Goal: Transaction & Acquisition: Purchase product/service

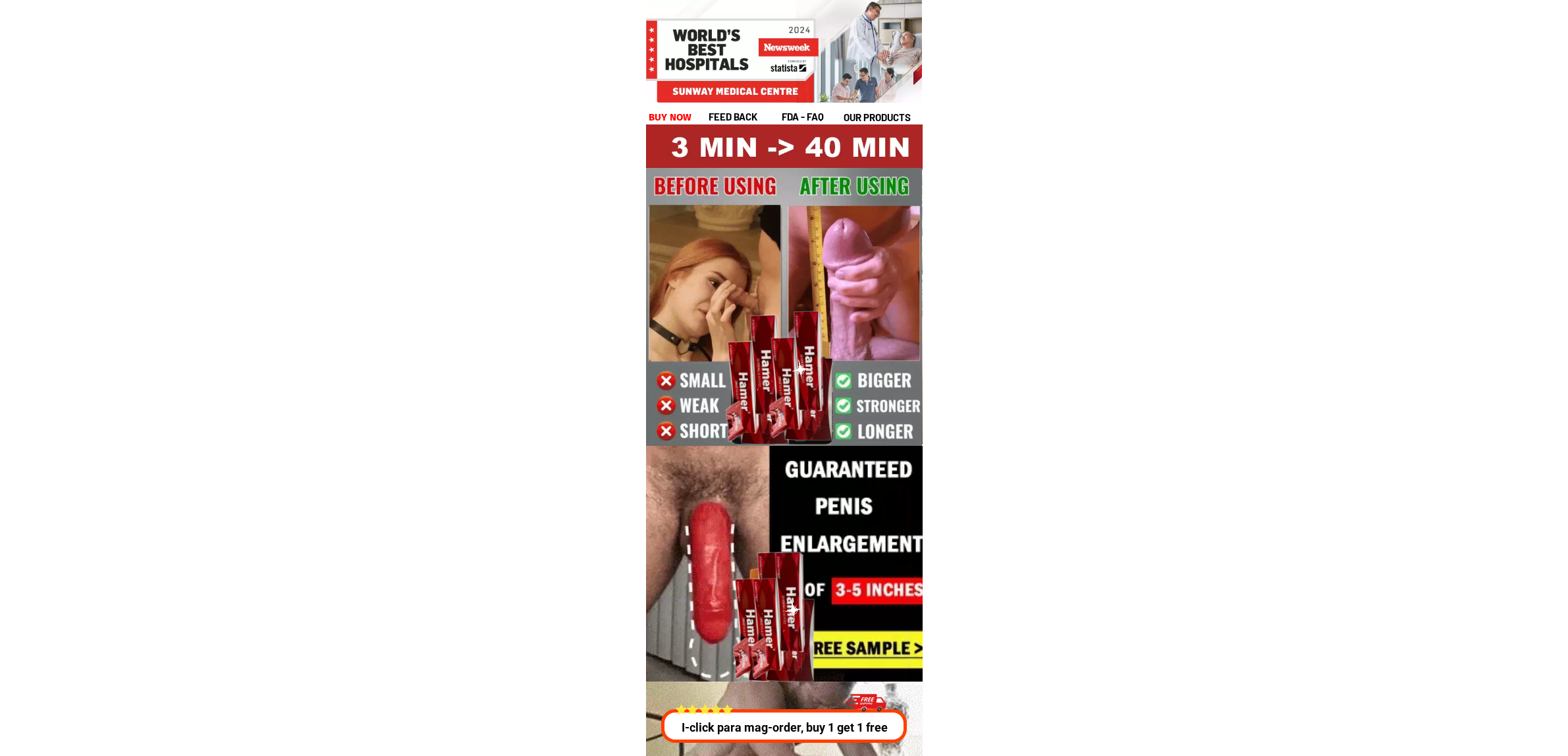
click at [676, 118] on h1 "buy now" at bounding box center [670, 117] width 43 height 15
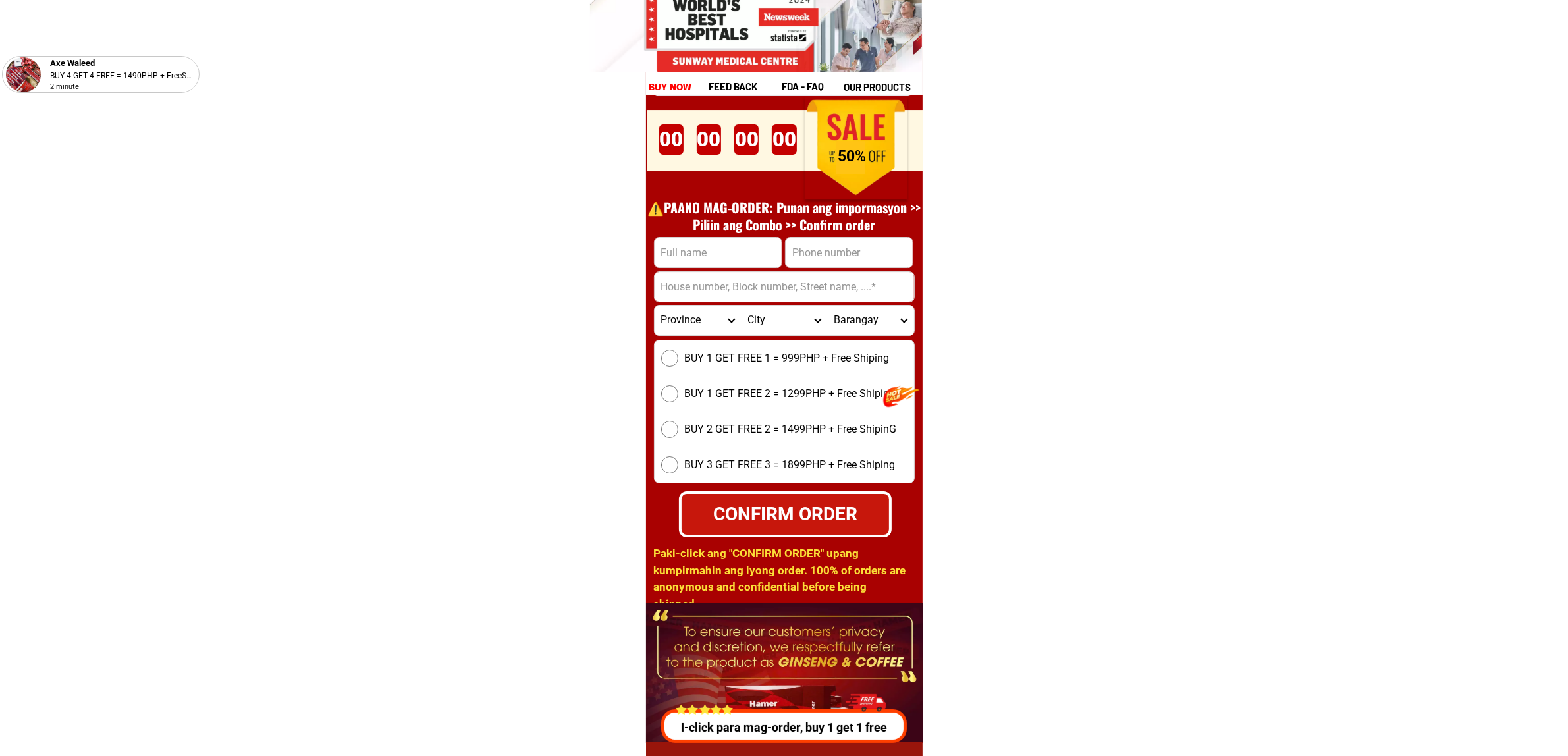
scroll to position [18286, 0]
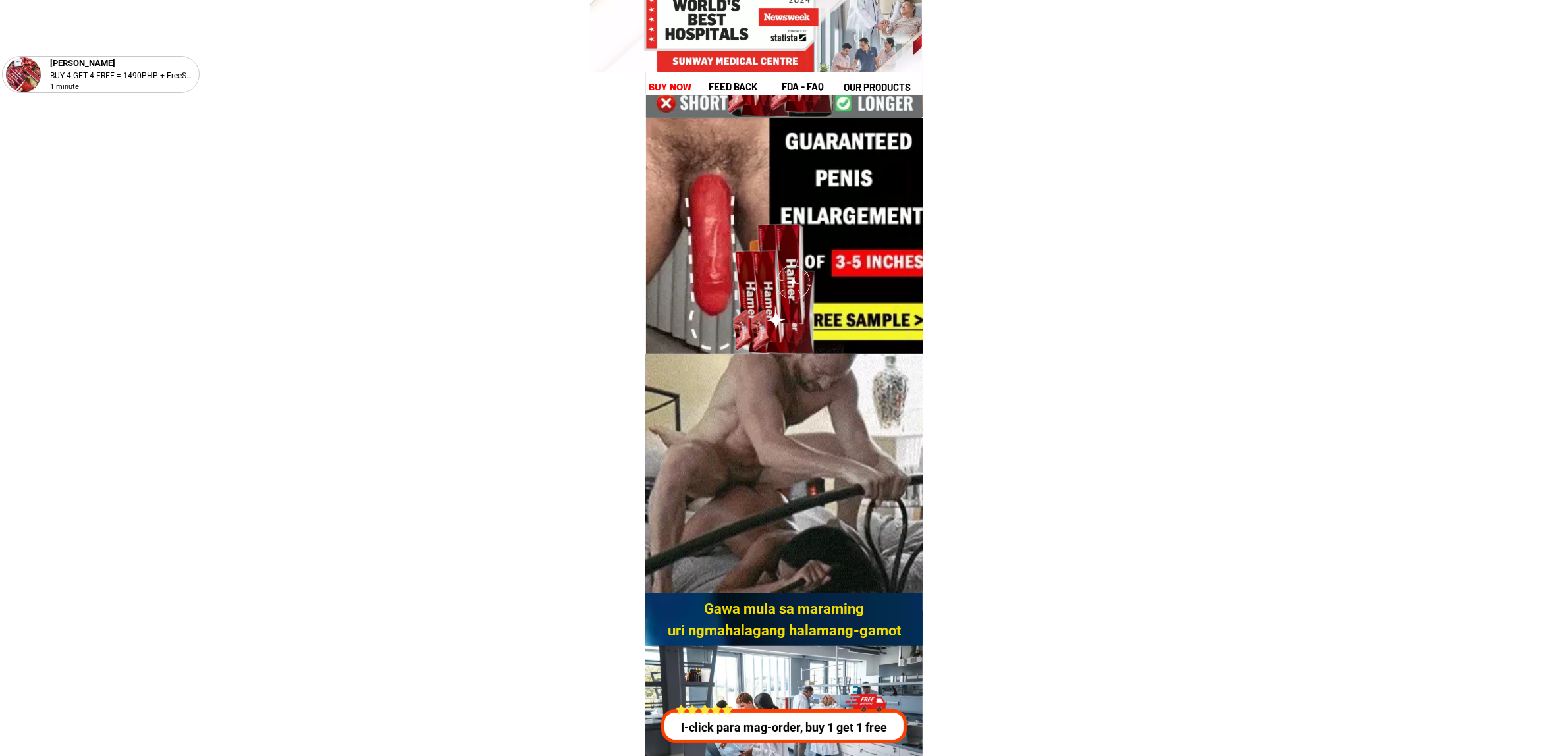
click at [785, 726] on p "I-click para mag-order, buy 1 get 1 free" at bounding box center [788, 727] width 251 height 18
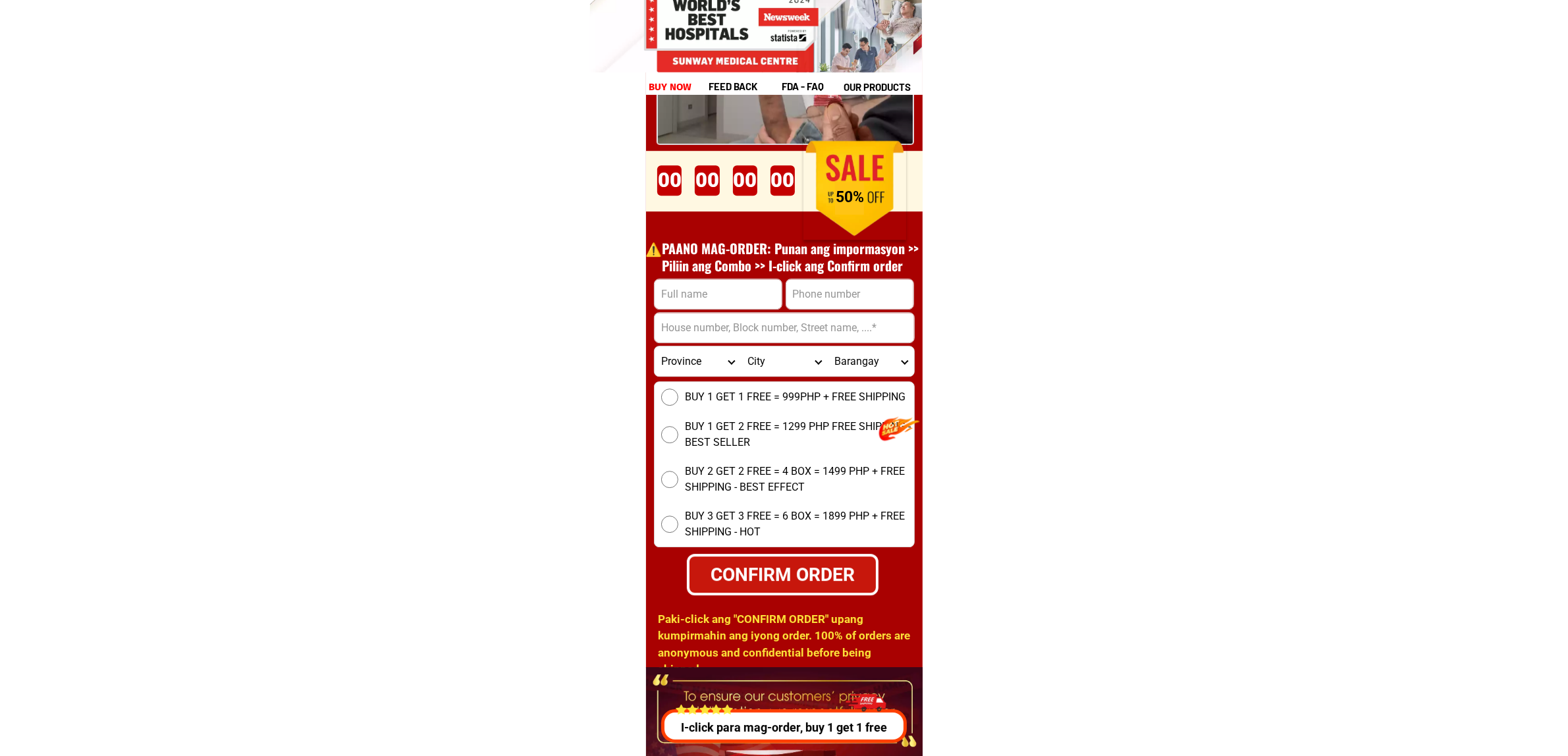
scroll to position [4827, 0]
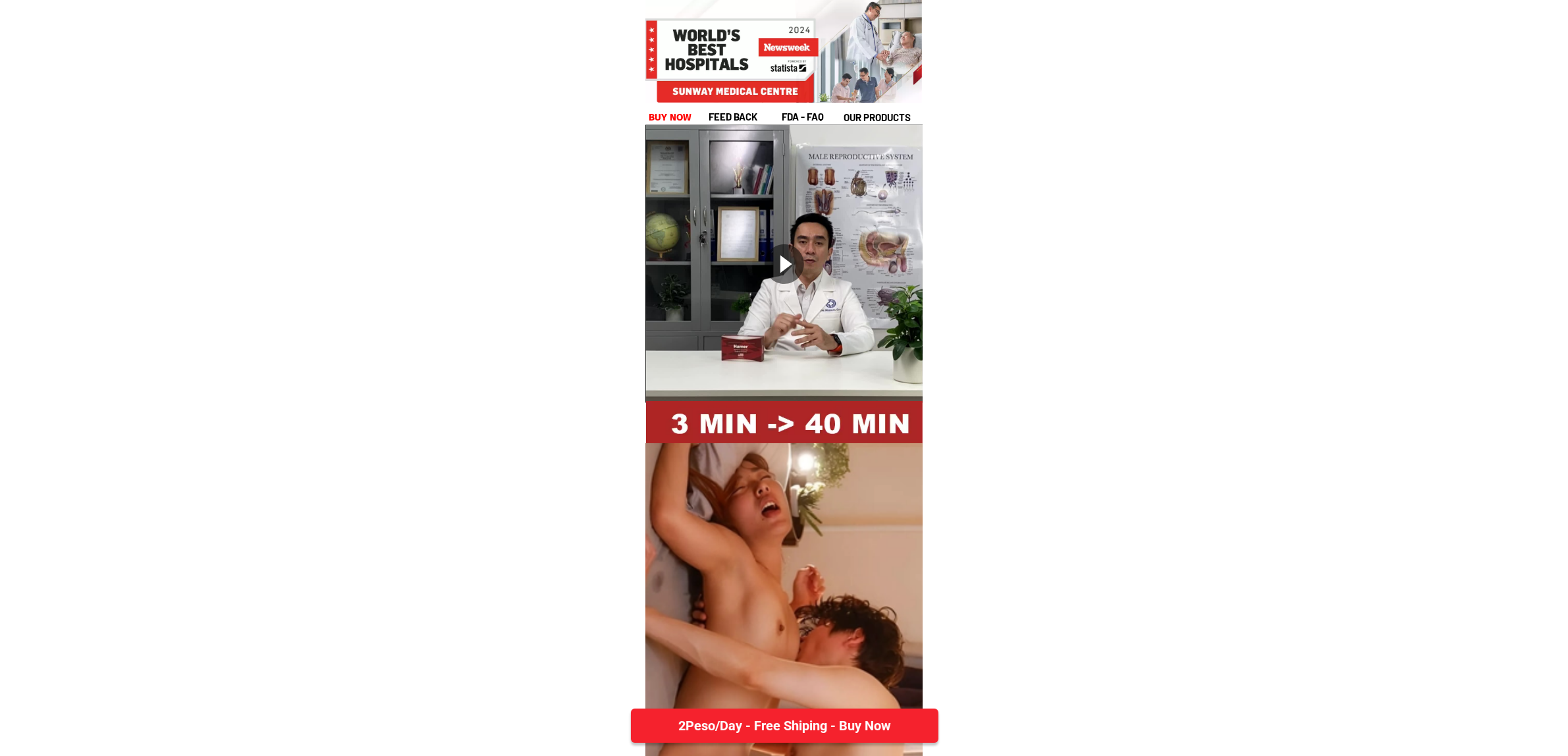
click at [754, 728] on div "2Peso/Day - Free Shiping - Buy Now" at bounding box center [784, 726] width 337 height 22
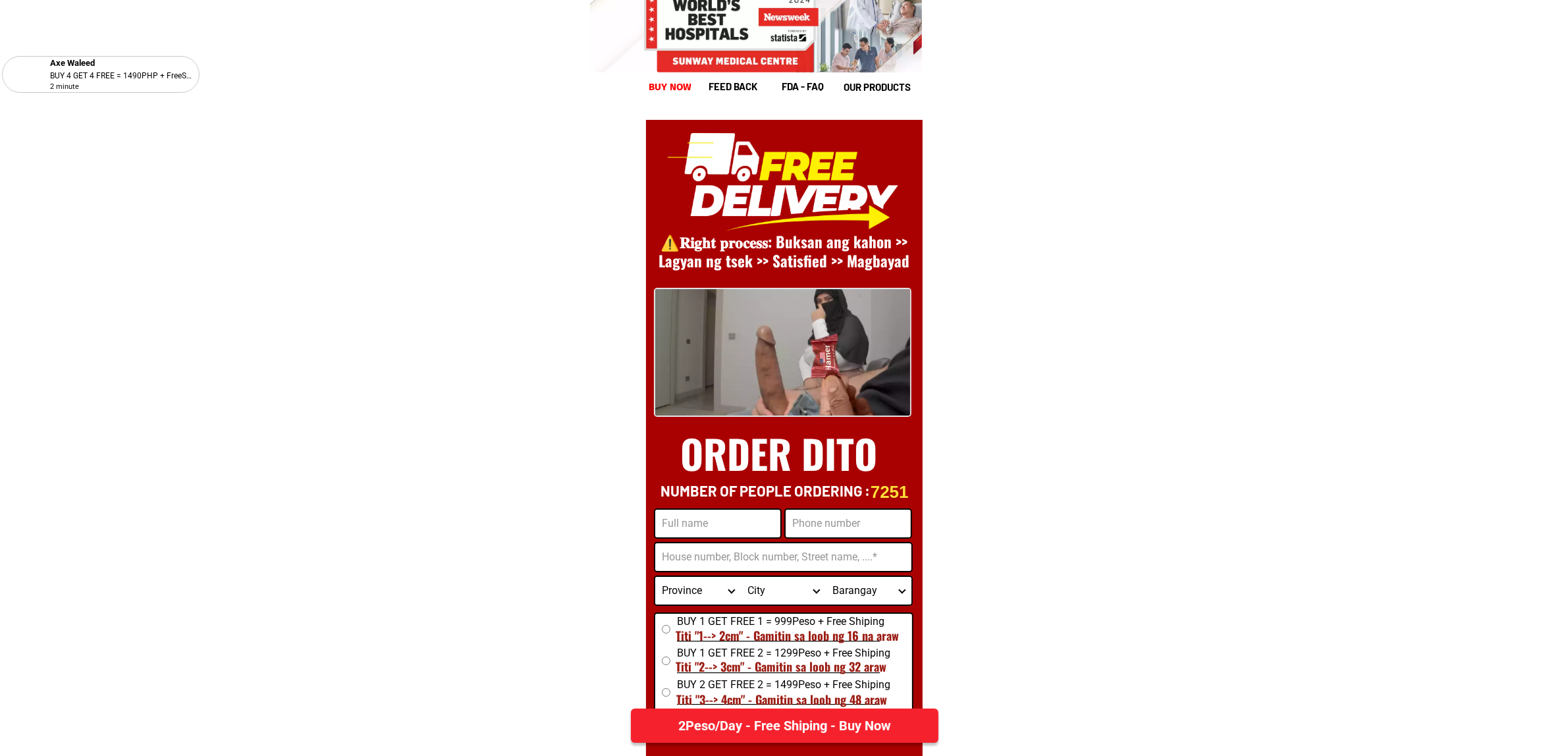
scroll to position [18568, 0]
